Goal: Browse casually

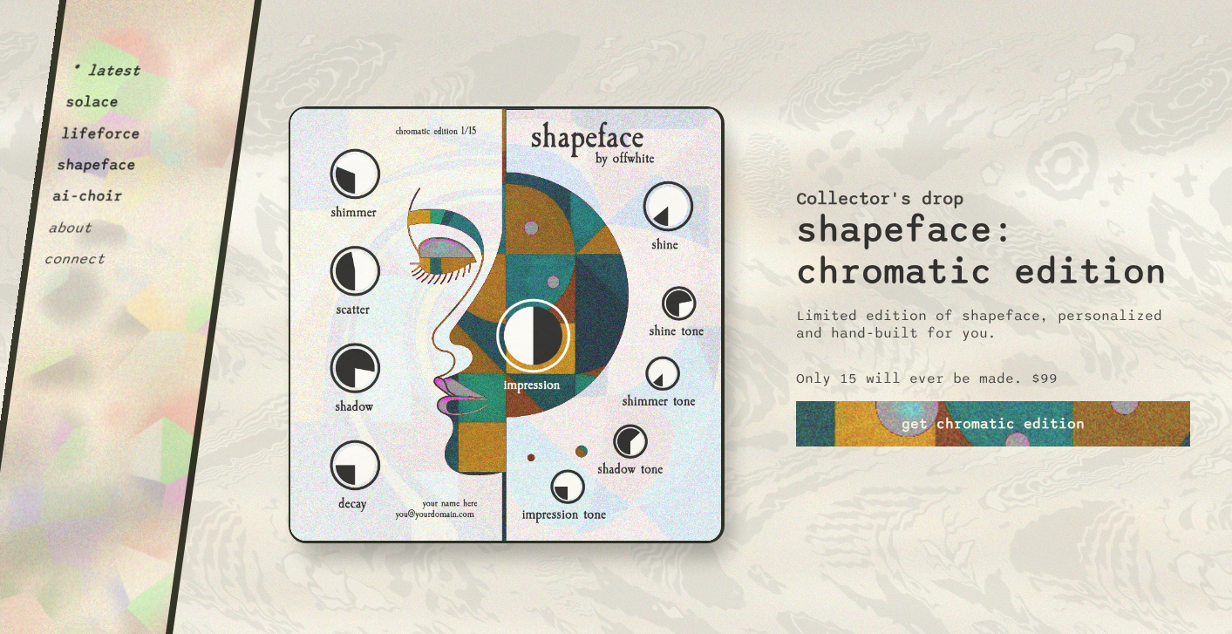
click at [112, 108] on button "solace" at bounding box center [92, 101] width 55 height 17
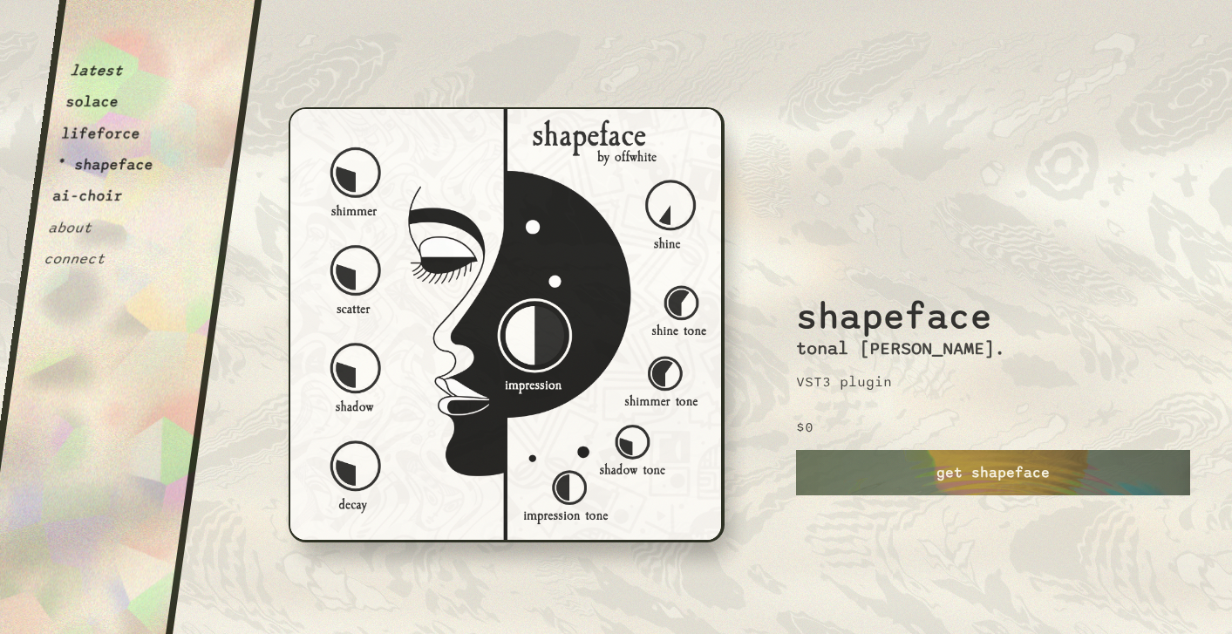
click at [112, 139] on button "lifeforce" at bounding box center [100, 133] width 81 height 17
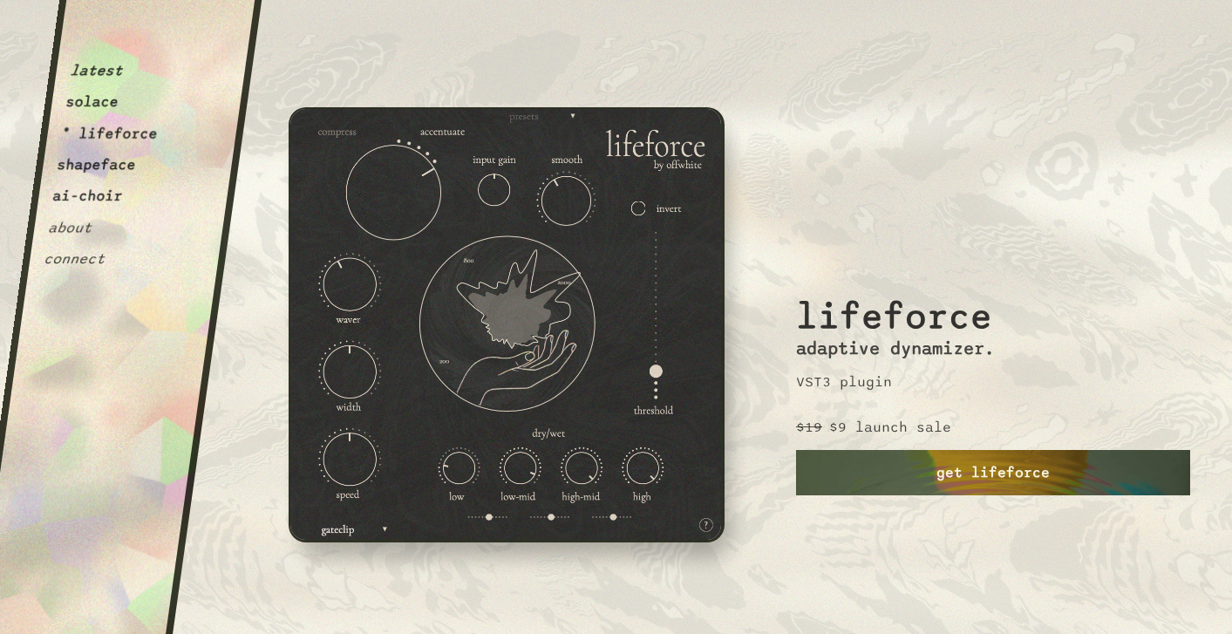
click at [857, 479] on link "get lifeforce" at bounding box center [993, 472] width 394 height 45
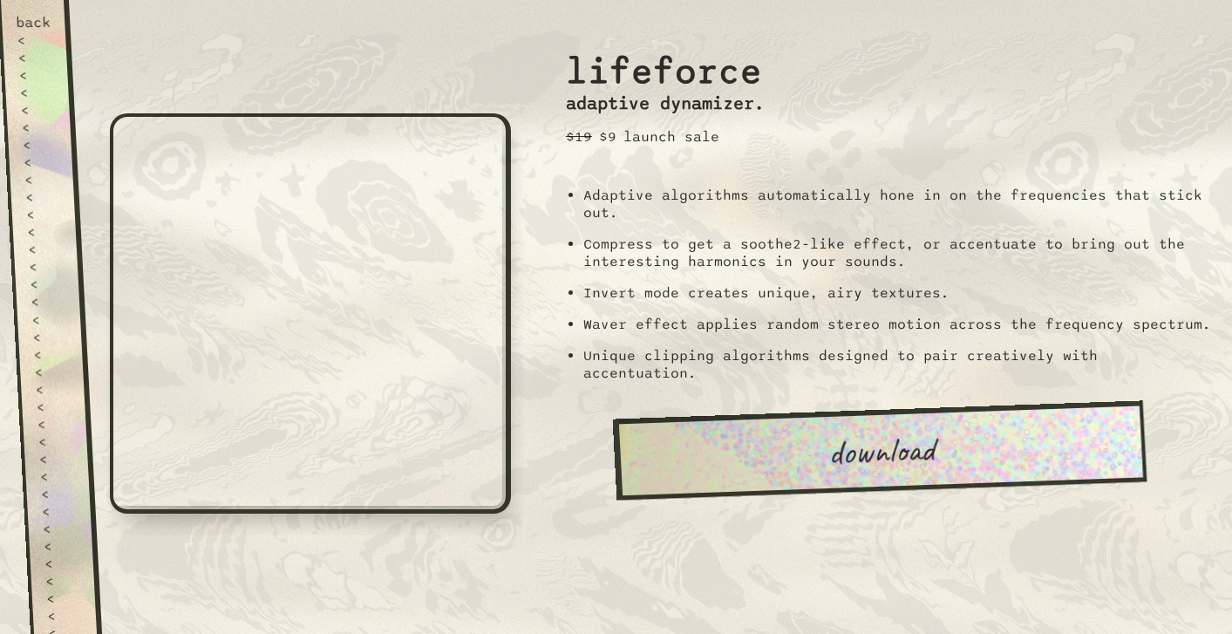
click at [53, 206] on div "<" at bounding box center [43, 214] width 36 height 17
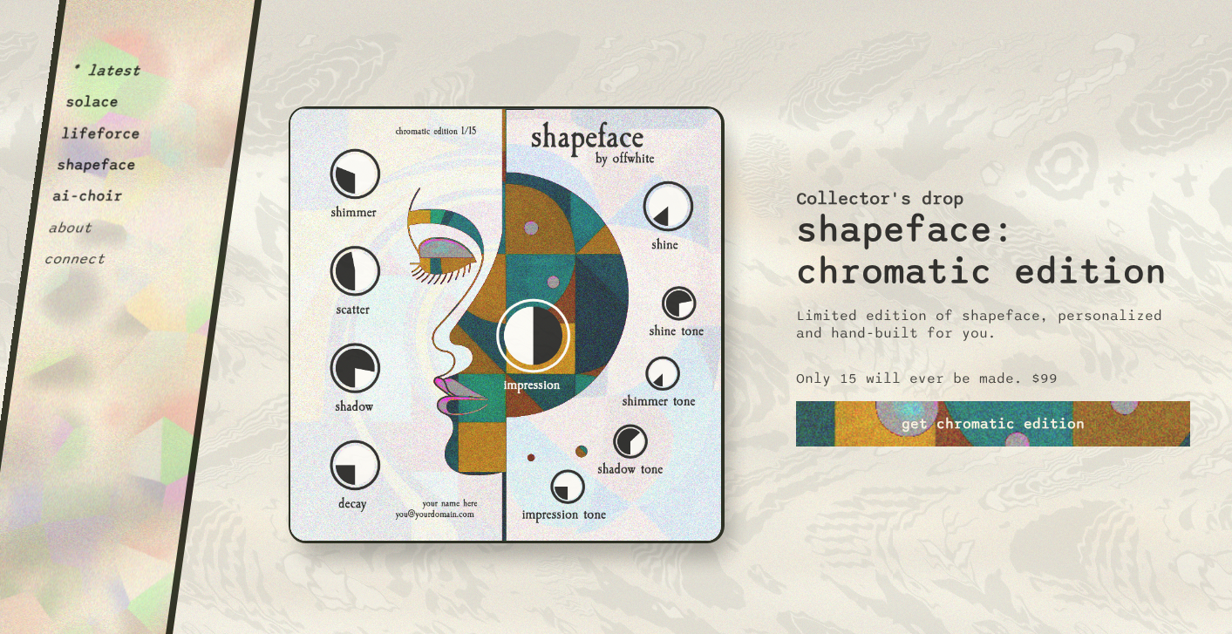
click at [76, 231] on button "about" at bounding box center [70, 227] width 46 height 17
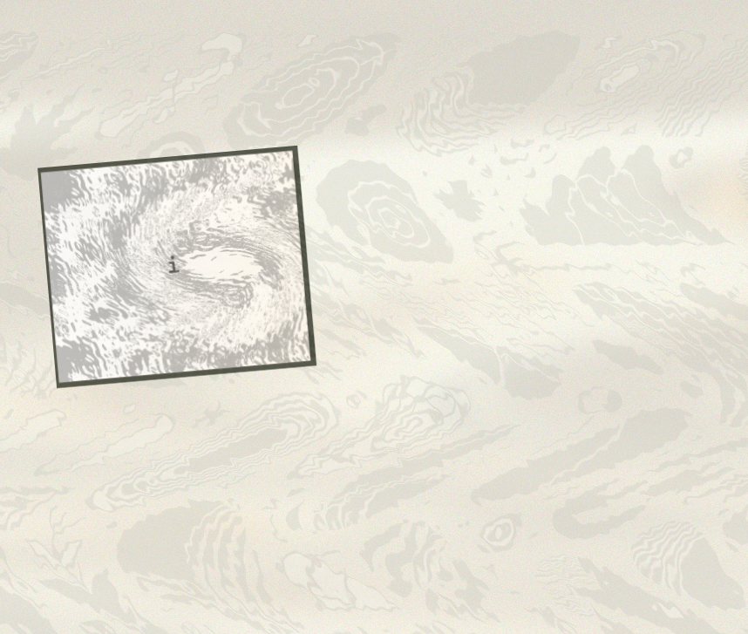
click at [174, 267] on span "i" at bounding box center [174, 266] width 19 height 28
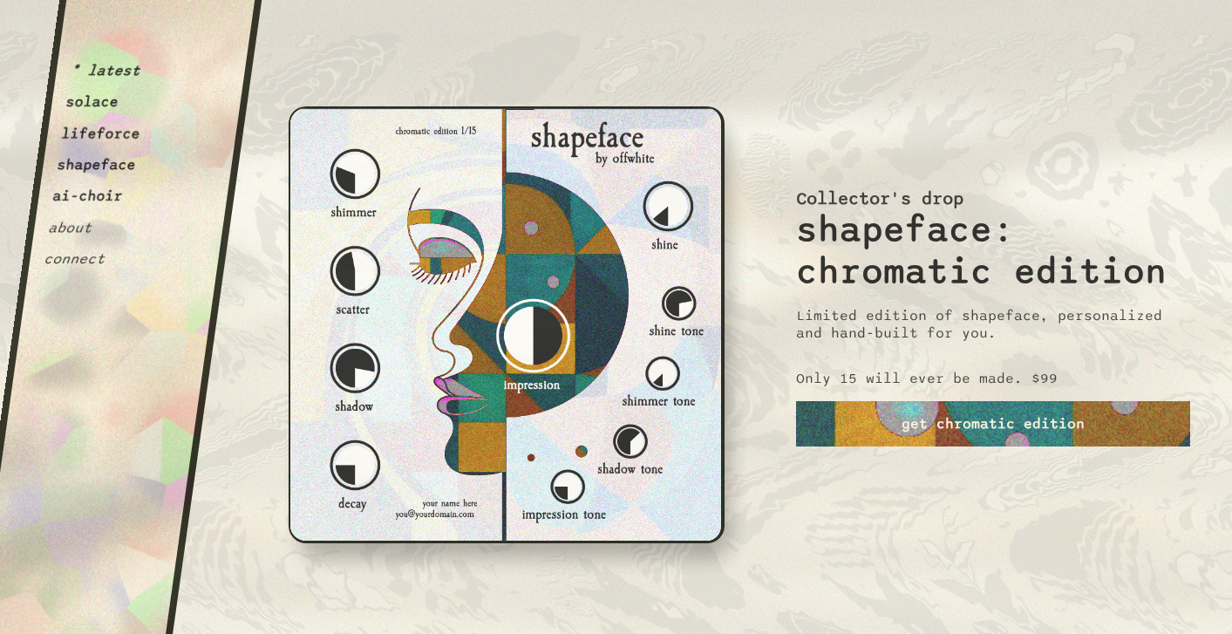
click at [83, 262] on button "connect" at bounding box center [75, 258] width 64 height 17
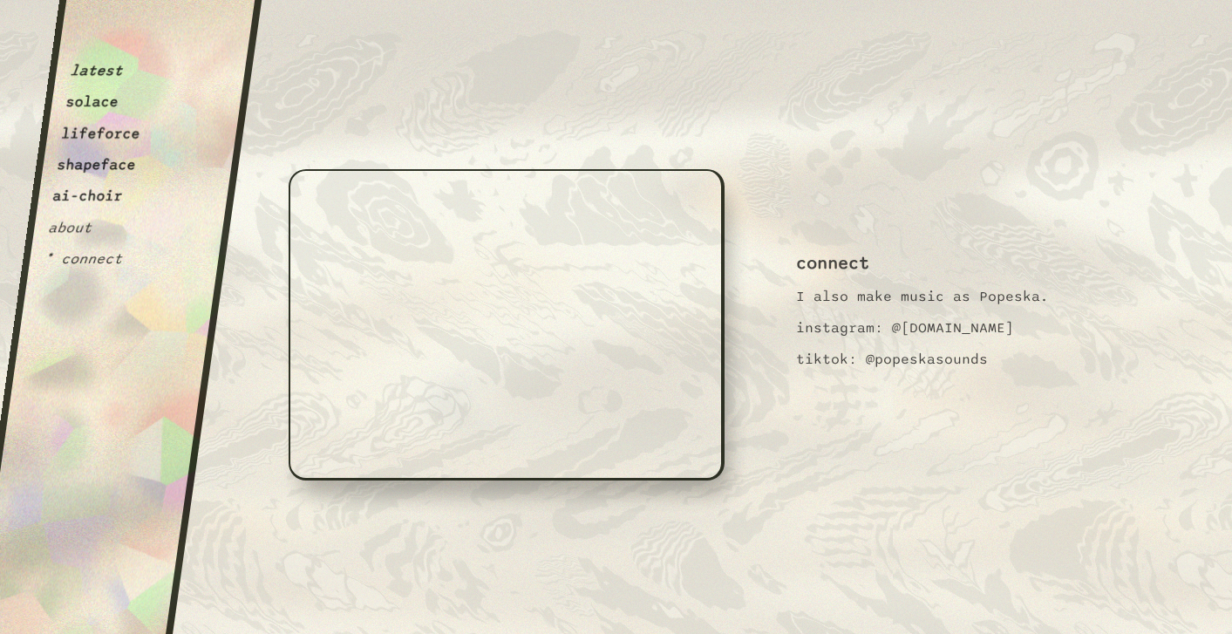
click at [83, 228] on button "about" at bounding box center [70, 227] width 46 height 17
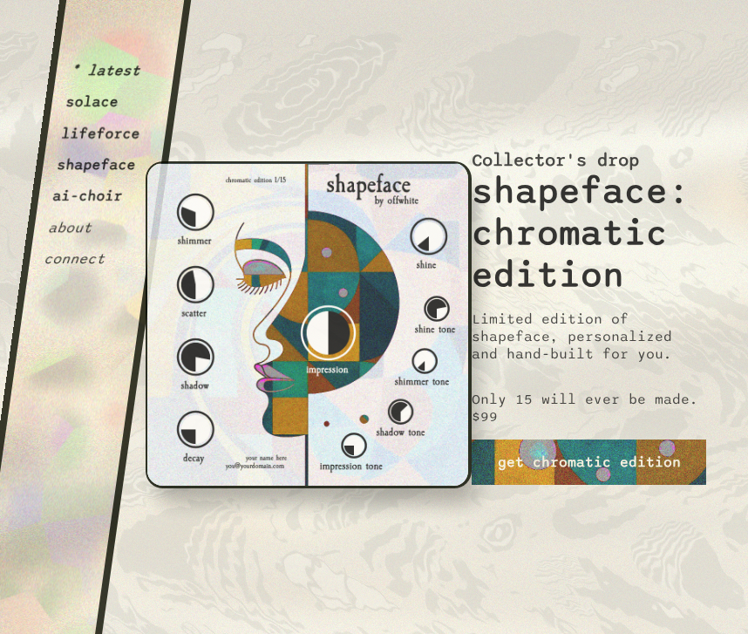
click at [96, 173] on button "shapeface" at bounding box center [96, 164] width 81 height 17
